Goal: Task Accomplishment & Management: Manage account settings

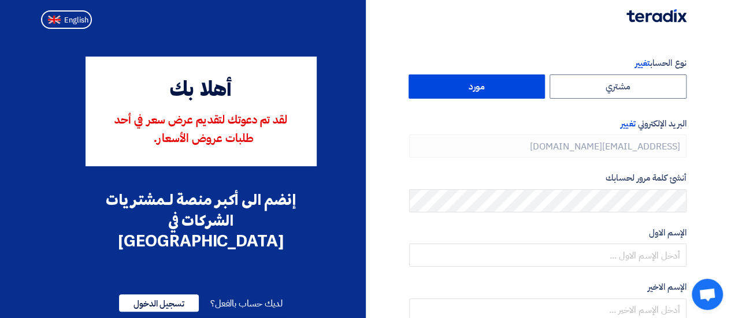
type input "[PHONE_NUMBER]"
click at [151, 295] on span "تسجيل الدخول" at bounding box center [159, 303] width 80 height 17
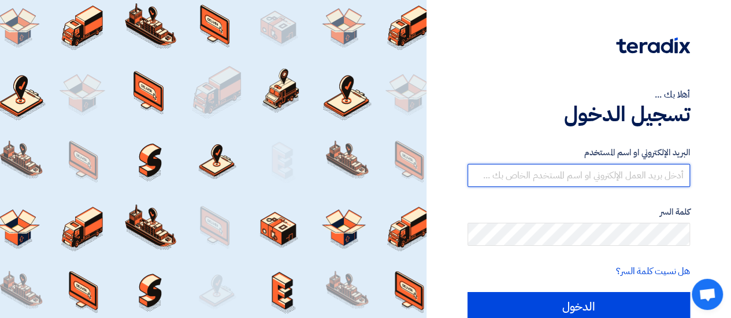
type input "m.magdy@ntibearing.com"
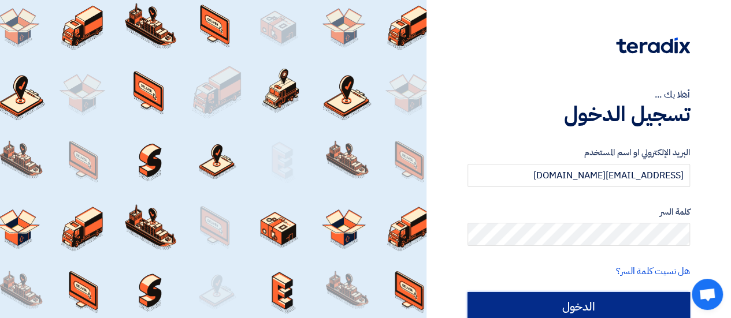
click at [587, 308] on input "الدخول" at bounding box center [579, 306] width 223 height 29
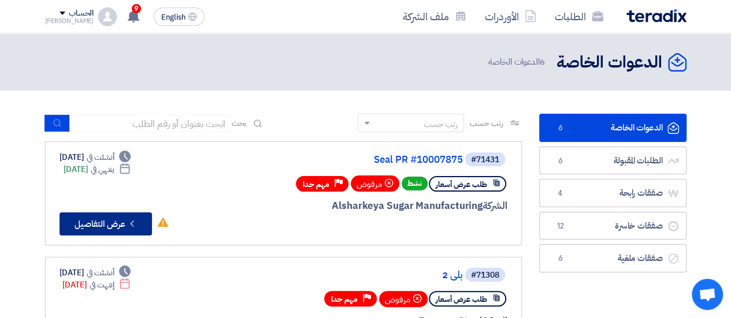
click at [126, 225] on button "Check details عرض التفاصيل" at bounding box center [106, 224] width 92 height 23
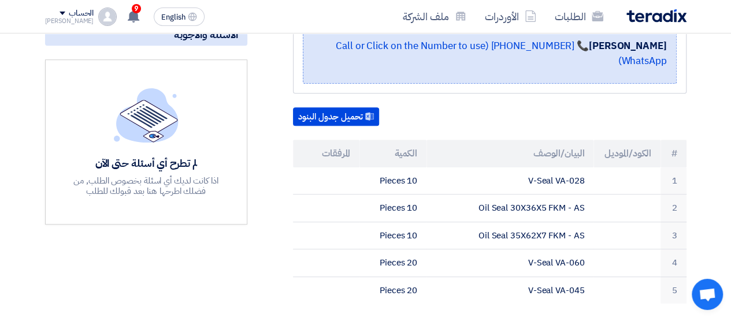
scroll to position [282, 0]
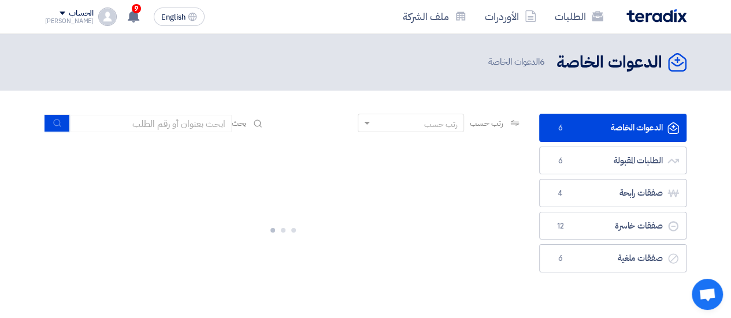
click at [639, 128] on link "الدعوات الخاصة الدعوات الخاصة 6" at bounding box center [612, 128] width 147 height 28
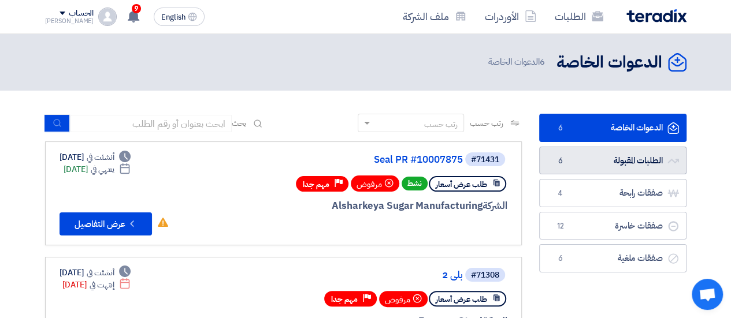
click at [635, 157] on link "الطلبات المقبولة الطلبات المقبولة 6" at bounding box center [612, 161] width 147 height 28
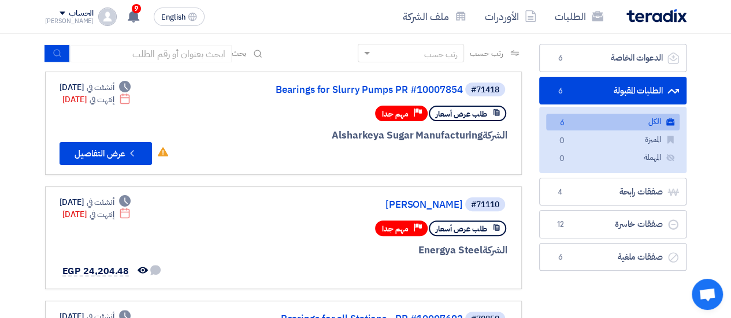
scroll to position [71, 0]
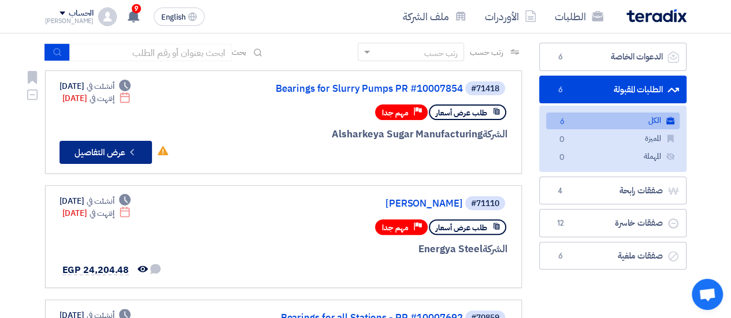
click at [125, 151] on button "Check details عرض التفاصيل" at bounding box center [106, 152] width 92 height 23
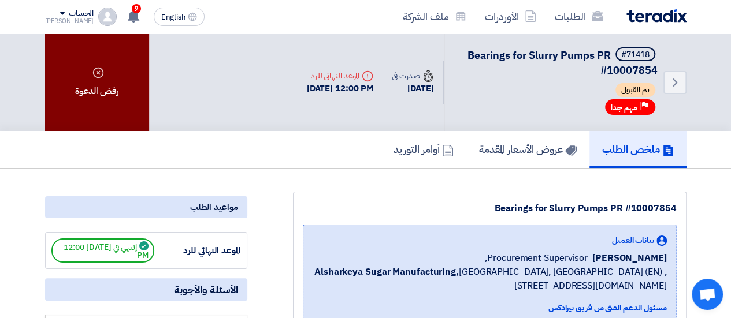
click at [105, 110] on div "رفض الدعوة" at bounding box center [97, 83] width 104 height 98
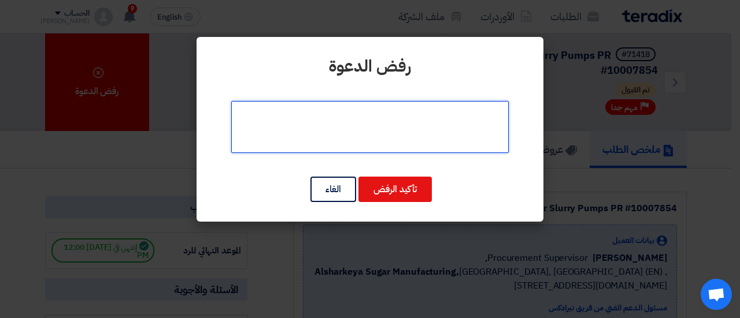
click at [416, 130] on textarea at bounding box center [369, 127] width 277 height 52
type textarea "البنود غير"
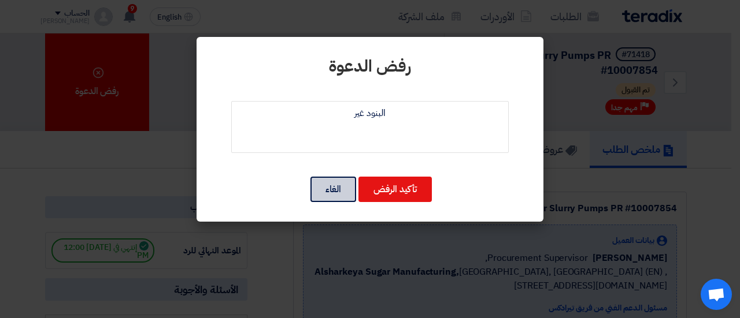
click at [336, 198] on button "الغاء" at bounding box center [333, 189] width 46 height 25
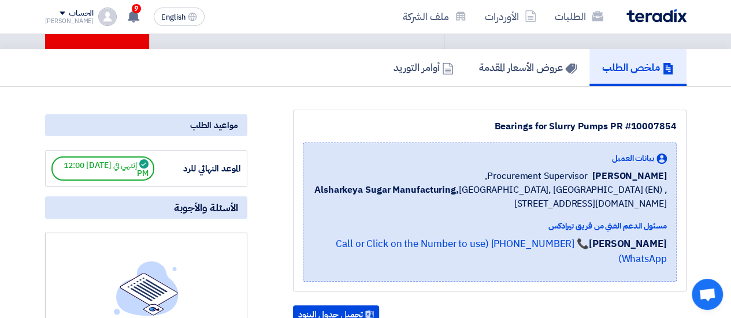
scroll to position [81, 0]
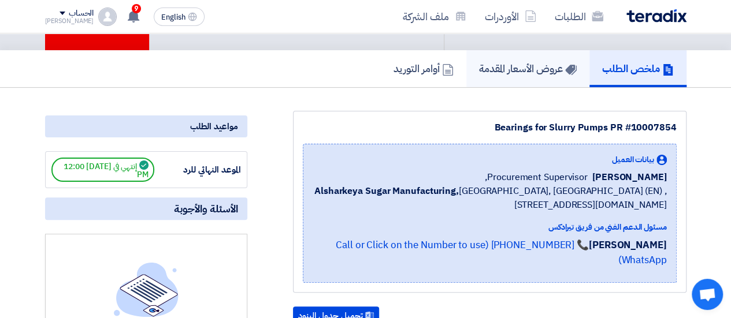
click at [497, 70] on h5 "عروض الأسعار المقدمة" at bounding box center [528, 68] width 98 height 13
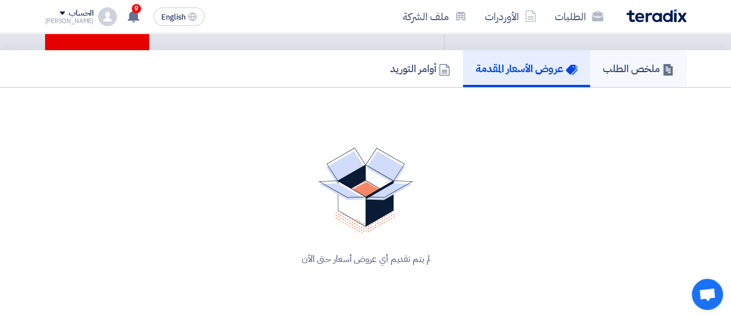
click at [606, 72] on h5 "ملخص الطلب" at bounding box center [638, 68] width 71 height 13
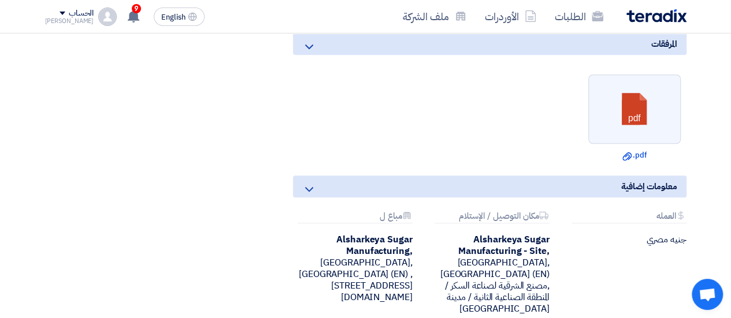
scroll to position [462, 0]
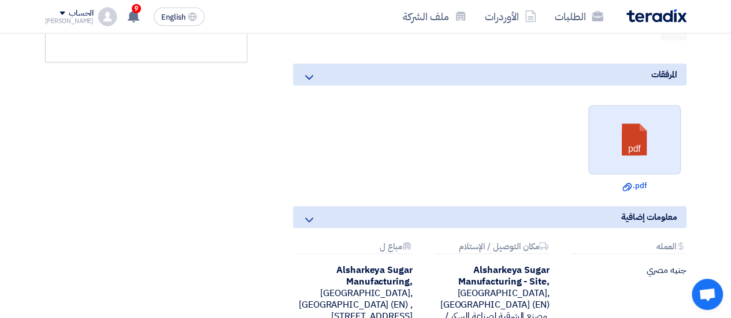
click at [656, 137] on link at bounding box center [635, 140] width 92 height 69
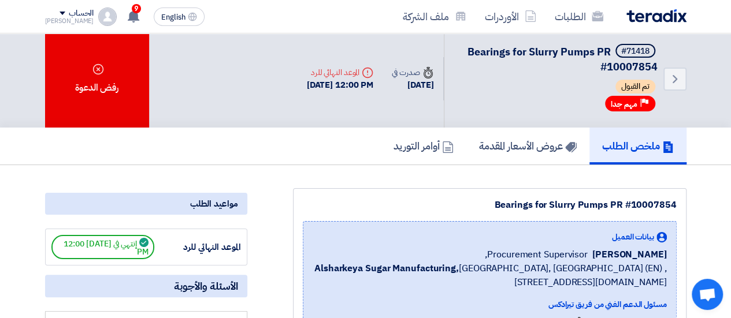
scroll to position [0, 0]
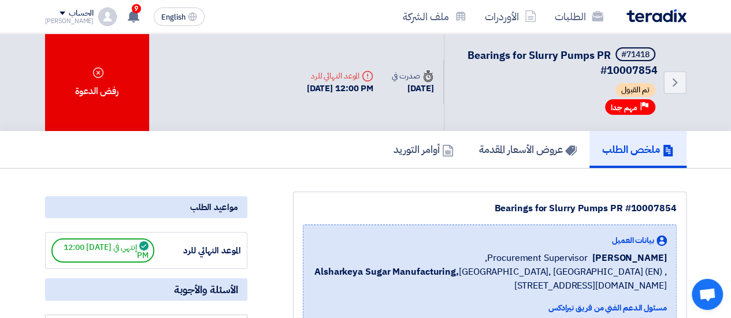
drag, startPoint x: 466, startPoint y: 54, endPoint x: 655, endPoint y: 65, distance: 189.9
click at [655, 65] on span "Bearings for Slurry Pumps PR #10007854" at bounding box center [563, 62] width 190 height 31
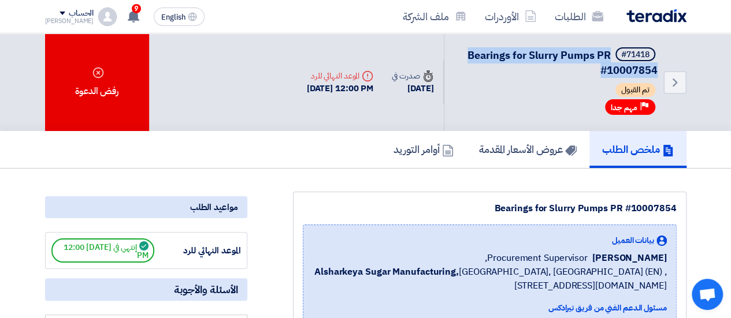
drag, startPoint x: 609, startPoint y: 57, endPoint x: 602, endPoint y: 71, distance: 15.0
click at [602, 71] on h5 "#71418 Bearings for Slurry Pumps PR #10007854" at bounding box center [557, 62] width 199 height 30
copy span "Bearings for Slurry Pumps PR #10007854"
click at [509, 68] on h5 "#71418 Bearings for Slurry Pumps PR #10007854" at bounding box center [557, 62] width 199 height 30
